Goal: Communication & Community: Answer question/provide support

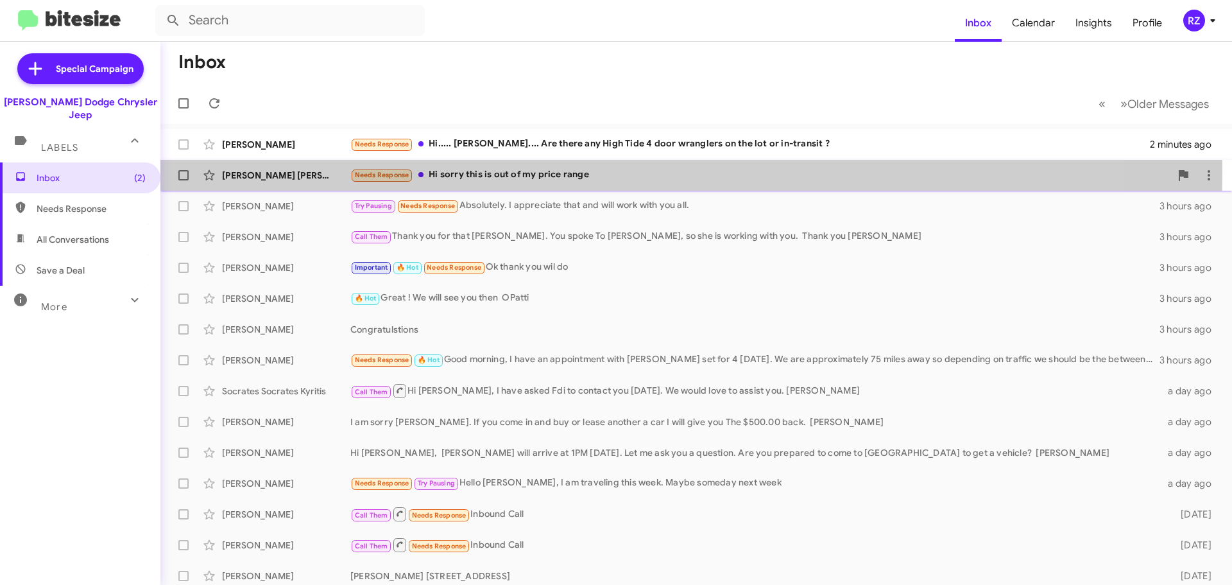
click at [603, 172] on div "Needs Response Hi sorry this is out of my price range" at bounding box center [760, 174] width 820 height 15
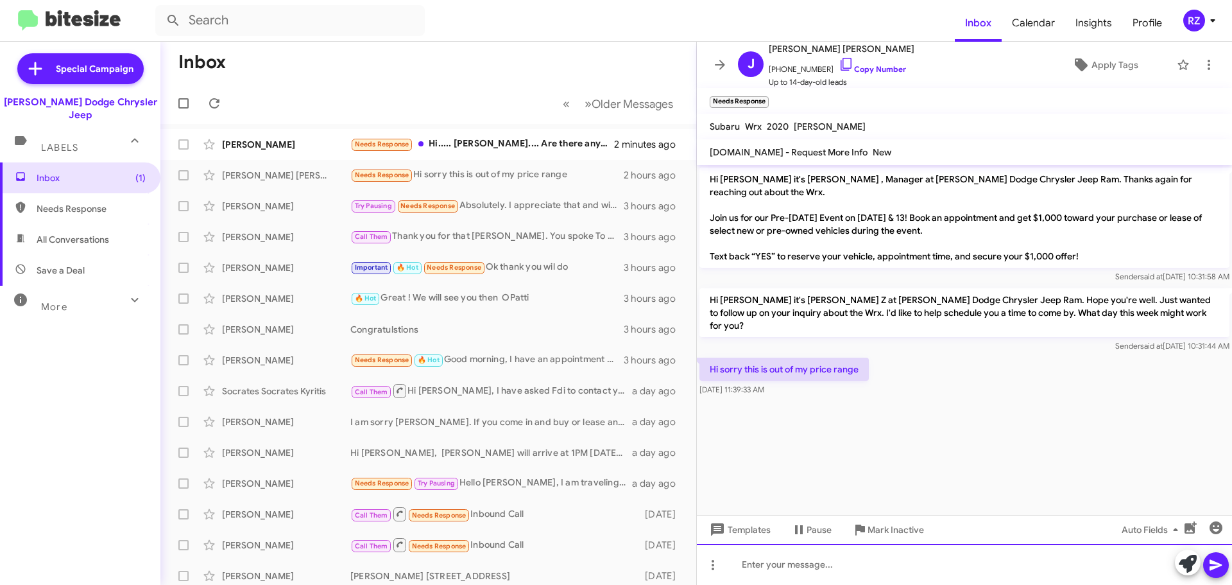
click at [755, 565] on div at bounding box center [964, 564] width 535 height 41
click at [791, 565] on div "Ok Perhaps nother time [PERSON_NAME]" at bounding box center [964, 564] width 535 height 41
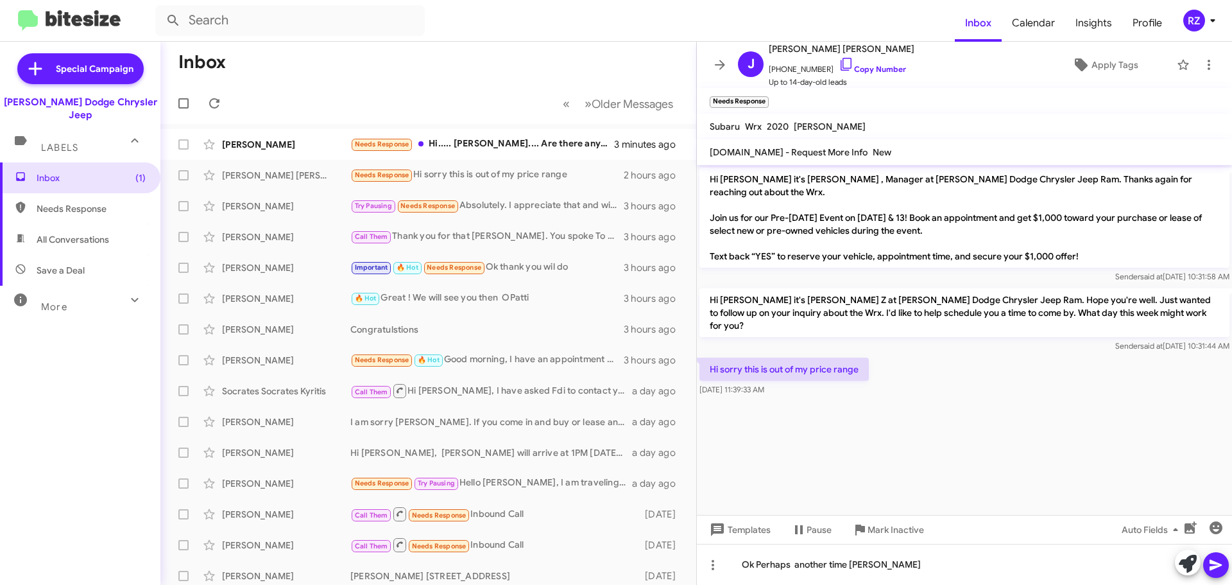
click at [1221, 563] on icon at bounding box center [1215, 564] width 15 height 15
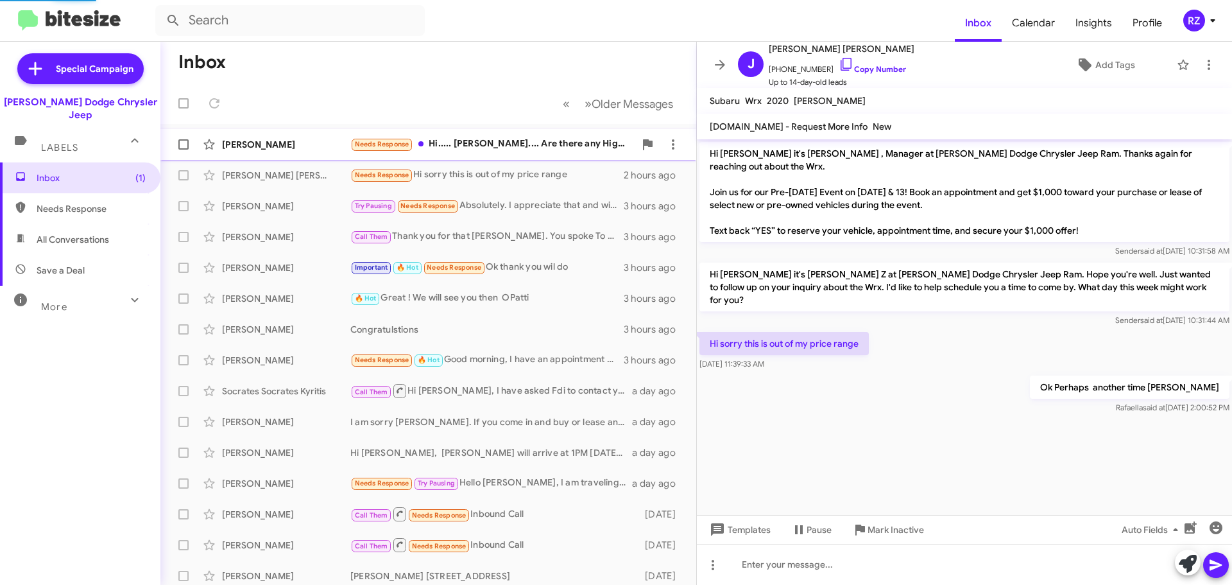
click at [579, 151] on div "Needs Response Hi..... [PERSON_NAME].... Are there any High Tide 4 door wrangle…" at bounding box center [492, 144] width 284 height 15
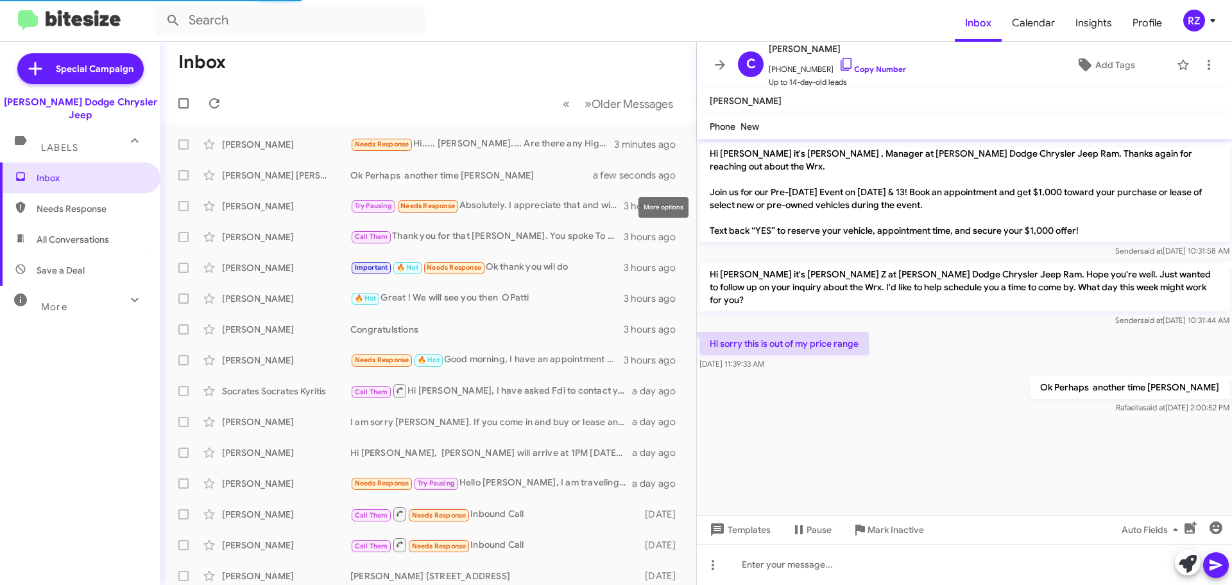
scroll to position [977, 0]
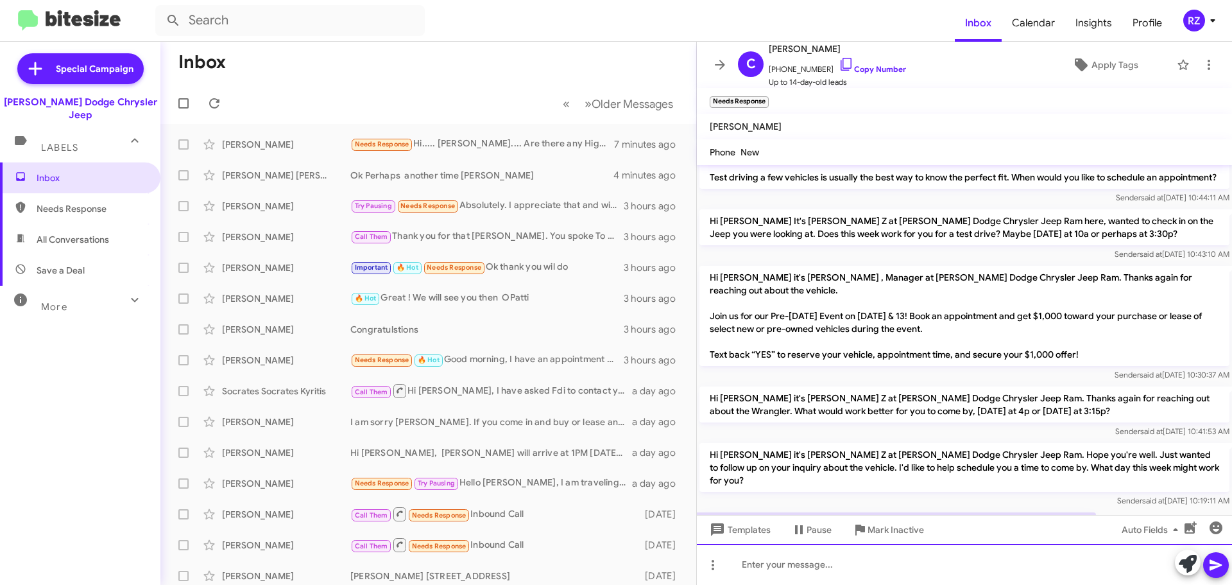
click at [743, 562] on div at bounding box center [964, 564] width 535 height 41
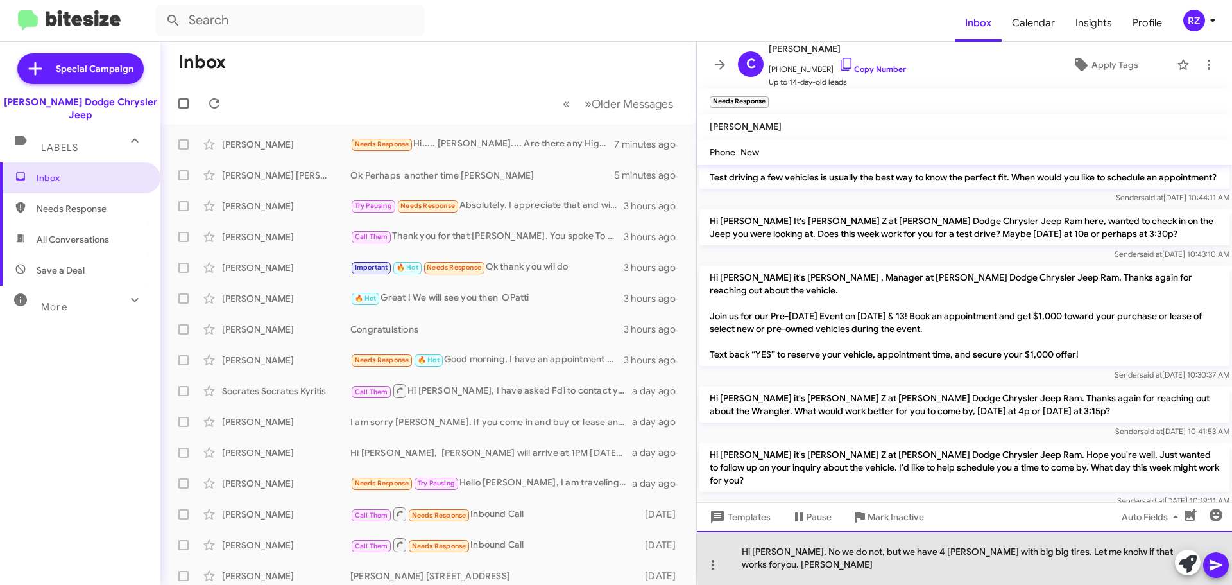
click at [1050, 563] on div "Hi [PERSON_NAME], No we do not, but we have 4 [PERSON_NAME] with big big tires.…" at bounding box center [964, 558] width 535 height 54
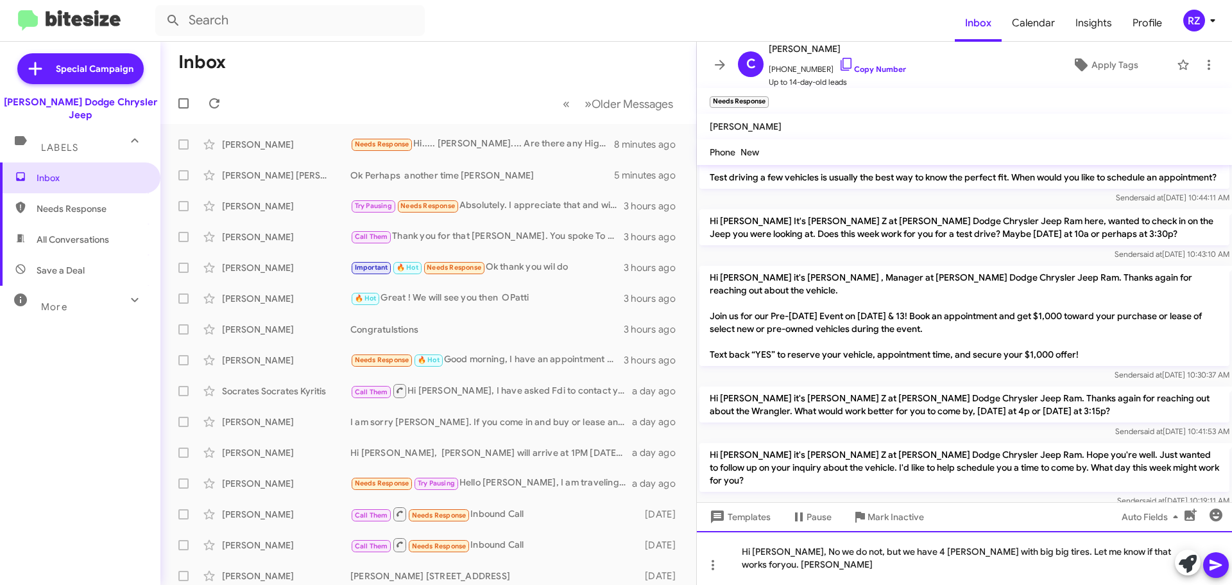
click at [1124, 561] on div "Hi [PERSON_NAME], No we do not, but we have 4 [PERSON_NAME] with big big tires.…" at bounding box center [964, 558] width 535 height 54
click at [927, 566] on div "Hi [PERSON_NAME], No we do not, but we have 4 [PERSON_NAME] with big big tires.…" at bounding box center [964, 558] width 535 height 54
click at [1217, 562] on icon at bounding box center [1216, 565] width 12 height 11
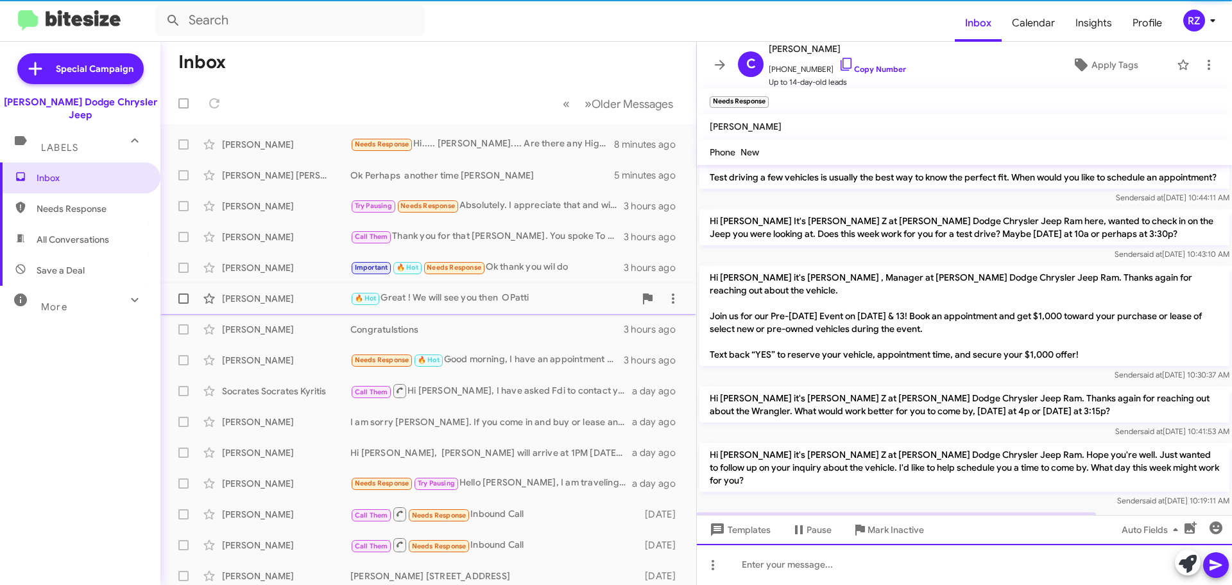
scroll to position [0, 0]
